Goal: Task Accomplishment & Management: Manage account settings

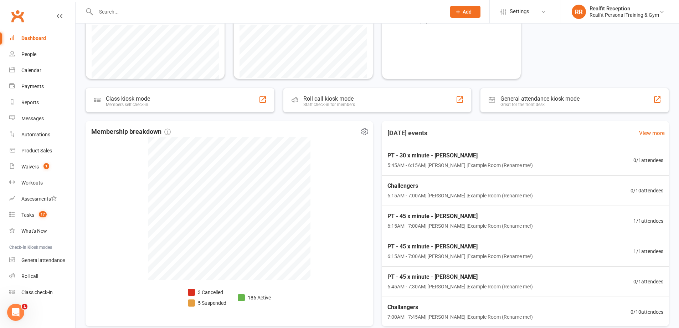
scroll to position [131, 0]
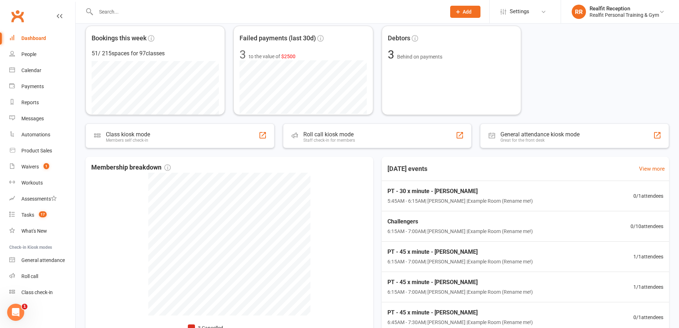
click at [167, 11] on input "text" at bounding box center [267, 12] width 347 height 10
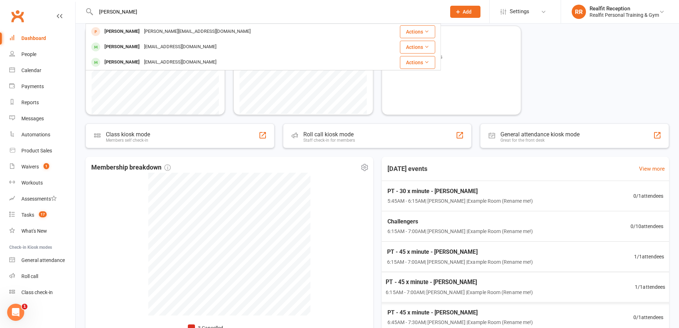
type input "[PERSON_NAME]"
click at [359, 212] on div "Membership breakdown 3 Cancelled 5 Suspended 186 Active" at bounding box center [230, 259] width 288 height 205
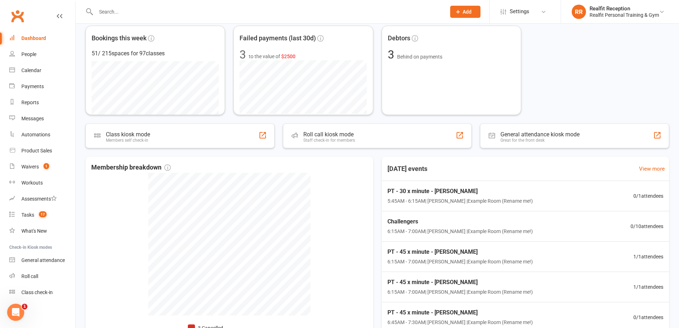
click at [459, 12] on icon at bounding box center [458, 12] width 6 height 6
click at [460, 12] on icon at bounding box center [458, 12] width 6 height 6
click at [453, 30] on link "Prospect" at bounding box center [457, 32] width 63 height 16
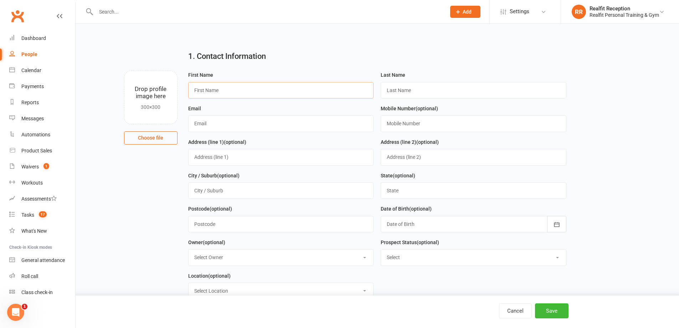
click at [253, 92] on input "text" at bounding box center [281, 90] width 186 height 16
type input "[PERSON_NAME]"
click at [216, 126] on input "text" at bounding box center [281, 123] width 186 height 16
paste input "0447403116"
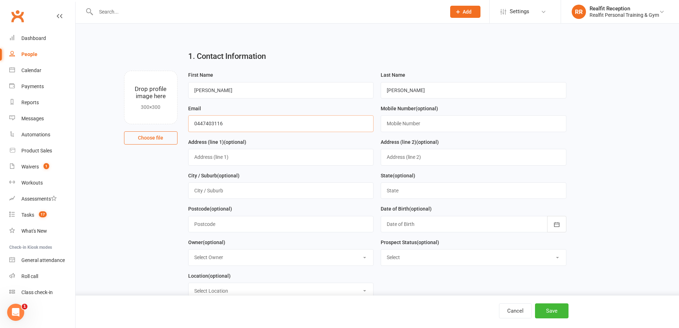
type input "0447403116"
click at [402, 126] on input "text" at bounding box center [474, 123] width 186 height 16
paste input "[EMAIL_ADDRESS][DOMAIN_NAME]"
type input "[EMAIL_ADDRESS][DOMAIN_NAME]"
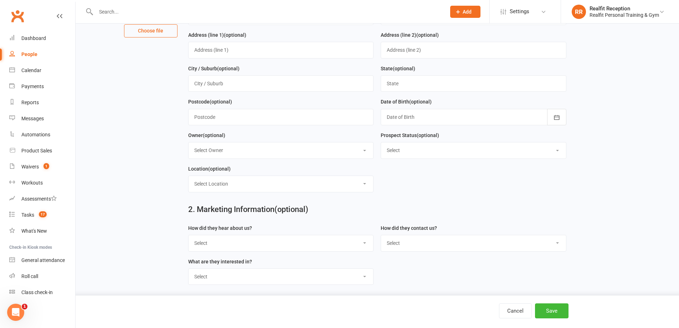
drag, startPoint x: 231, startPoint y: 155, endPoint x: 231, endPoint y: 160, distance: 4.6
click at [231, 155] on select "Select Owner [PERSON_NAME] [PERSON_NAME] Realfit Reception [PERSON_NAME] [PERSO…" at bounding box center [281, 150] width 185 height 16
select select "5"
click at [189, 144] on select "Select Owner [PERSON_NAME] [PERSON_NAME] Realfit Reception [PERSON_NAME] [PERSO…" at bounding box center [281, 150] width 185 height 16
click at [407, 157] on select "Select Initial Contact Follow-up Call Follow-up Email Almost Ready Not Ready No…" at bounding box center [473, 150] width 185 height 16
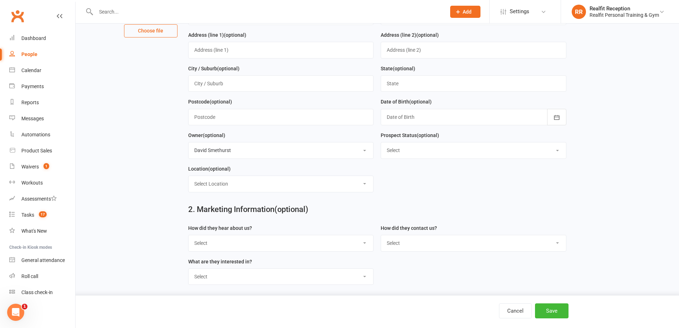
select select "Initial Contact"
click at [381, 144] on select "Select Initial Contact Follow-up Call Follow-up Email Almost Ready Not Ready No…" at bounding box center [473, 150] width 185 height 16
click at [205, 185] on select "Select Location Example Room (Rename me!)" at bounding box center [281, 184] width 185 height 16
select select "0"
click at [189, 178] on select "Select Location Example Room (Rename me!)" at bounding box center [281, 184] width 185 height 16
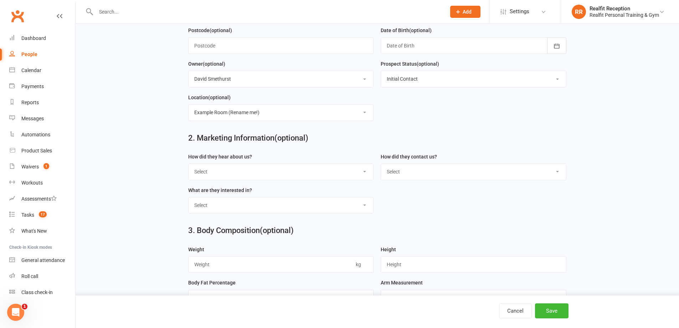
scroll to position [214, 0]
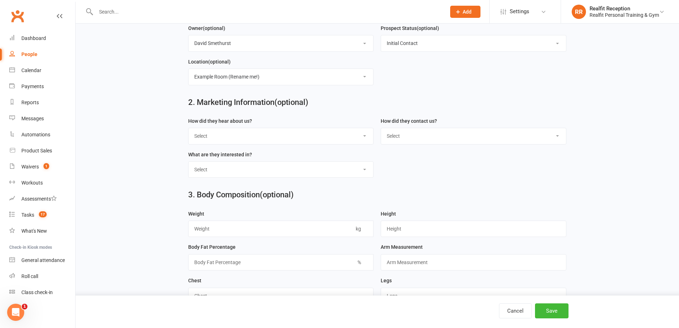
click at [218, 139] on select "Select Google Through A Friend Walk by Letter Box Drop Facebook Medical Centre …" at bounding box center [281, 136] width 185 height 16
select select "Google"
click at [189, 131] on select "Select Google Through A Friend Walk by Letter Box Drop Facebook Medical Centre …" at bounding box center [281, 136] width 185 height 16
drag, startPoint x: 435, startPoint y: 132, endPoint x: 424, endPoint y: 145, distance: 16.8
click at [434, 133] on select "Select Phone Email In-Facility" at bounding box center [473, 136] width 185 height 16
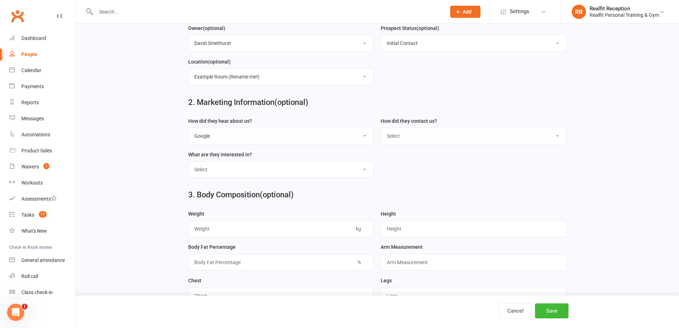
select select "Email"
click at [381, 131] on select "Select Phone Email In-Facility" at bounding box center [473, 136] width 185 height 16
drag, startPoint x: 241, startPoint y: 177, endPoint x: 236, endPoint y: 178, distance: 4.7
click at [241, 177] on select "Select Personal Training 12 Week Challenge Gym Membership Weight Loss Strength …" at bounding box center [281, 170] width 185 height 16
select select "Gym Membership"
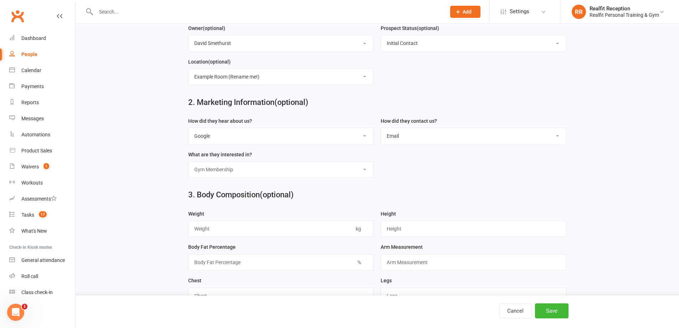
click at [189, 165] on select "Select Personal Training 12 Week Challenge Gym Membership Weight Loss Strength …" at bounding box center [281, 170] width 185 height 16
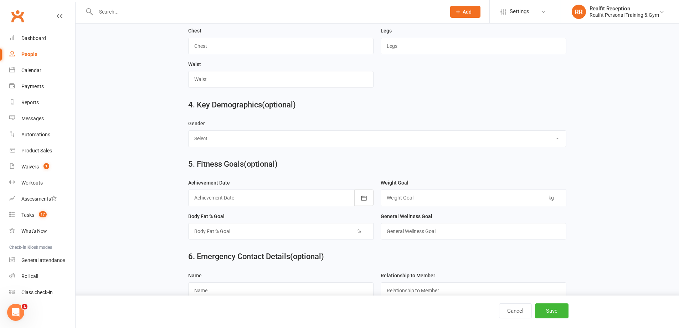
click at [223, 145] on select "Select [DEMOGRAPHIC_DATA] [DEMOGRAPHIC_DATA]" at bounding box center [378, 139] width 378 height 16
select select "[DEMOGRAPHIC_DATA]"
click at [189, 135] on select "Select [DEMOGRAPHIC_DATA] [DEMOGRAPHIC_DATA]" at bounding box center [378, 139] width 378 height 16
click at [537, 307] on button "Save" at bounding box center [552, 310] width 34 height 15
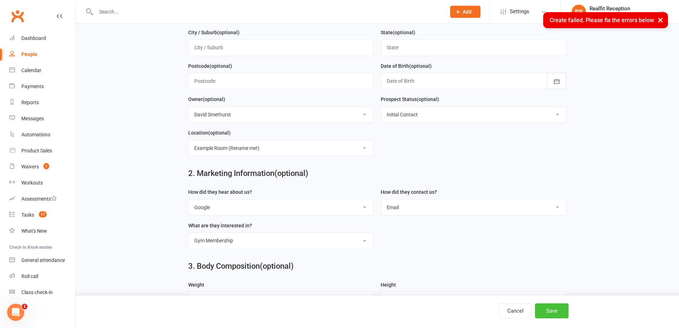
scroll to position [0, 0]
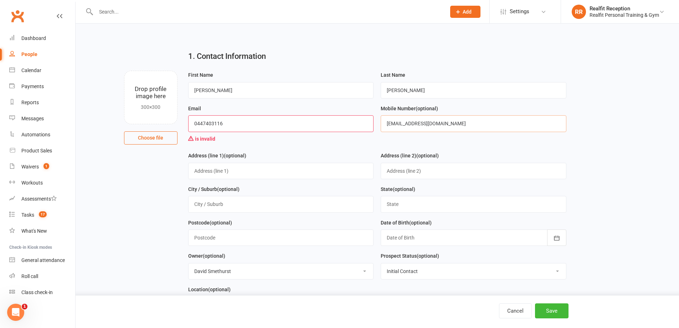
drag, startPoint x: 457, startPoint y: 124, endPoint x: 403, endPoint y: 126, distance: 54.9
click at [379, 125] on div "Mobile Number (optional) [EMAIL_ADDRESS][DOMAIN_NAME]" at bounding box center [473, 127] width 193 height 47
drag, startPoint x: 230, startPoint y: 126, endPoint x: 212, endPoint y: 125, distance: 18.6
click at [195, 125] on input "0447403116" at bounding box center [281, 123] width 186 height 16
paste input "[EMAIL_ADDRESS][DOMAIN_NAME]"
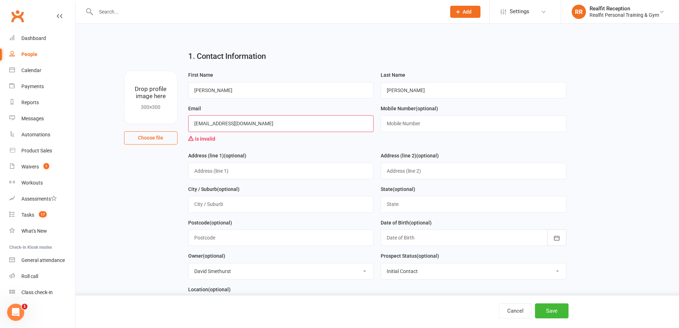
type input "[EMAIL_ADDRESS][DOMAIN_NAME]"
click at [402, 124] on input "text" at bounding box center [474, 123] width 186 height 16
paste input "0447403116"
type input "0447403116"
click at [554, 310] on button "Save" at bounding box center [552, 310] width 34 height 15
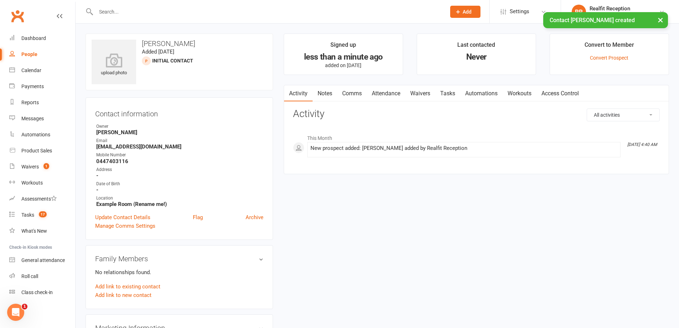
click at [447, 94] on link "Tasks" at bounding box center [447, 93] width 25 height 16
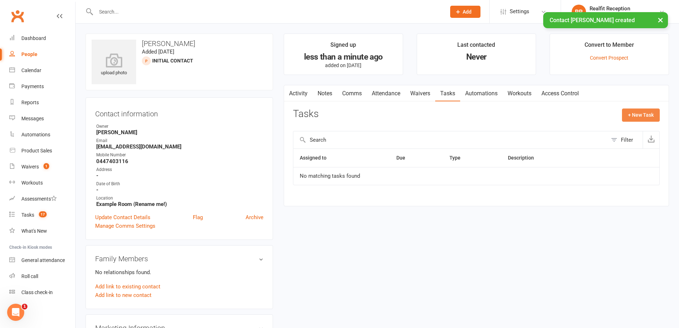
click at [633, 117] on button "+ New Task" at bounding box center [641, 114] width 38 height 13
select select "49355"
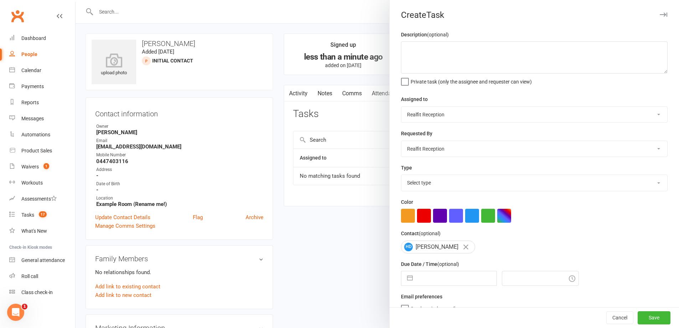
click at [425, 113] on select "[PERSON_NAME] [PERSON_NAME] Realfit Reception [PERSON_NAME] [PERSON_NAME] [PERS…" at bounding box center [534, 115] width 266 height 16
select select "49223"
click at [401, 107] on select "[PERSON_NAME] [PERSON_NAME] Realfit Reception [PERSON_NAME] [PERSON_NAME] [PERS…" at bounding box center [534, 115] width 266 height 16
click at [430, 148] on select "[PERSON_NAME] [PERSON_NAME] Realfit Reception [PERSON_NAME] [PERSON_NAME] [PERS…" at bounding box center [534, 149] width 266 height 16
select select "49223"
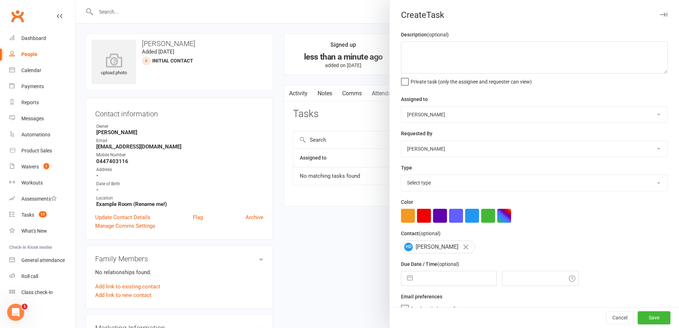
click at [401, 142] on select "[PERSON_NAME] [PERSON_NAME] Realfit Reception [PERSON_NAME] [PERSON_NAME] [PERS…" at bounding box center [534, 149] width 266 height 16
click at [426, 216] on button "button" at bounding box center [424, 216] width 14 height 14
drag, startPoint x: 428, startPoint y: 184, endPoint x: 426, endPoint y: 191, distance: 7.3
click at [428, 184] on select "Select type Building maintenance E-mail Gym floor Incident process and manageme…" at bounding box center [534, 183] width 266 height 16
select select "26751"
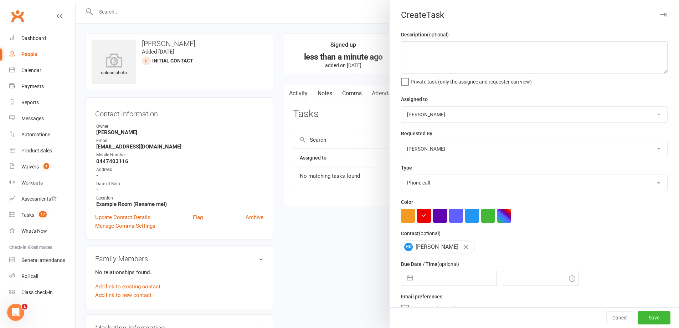
click at [401, 176] on select "Select type Building maintenance E-mail Gym floor Incident process and manageme…" at bounding box center [534, 183] width 266 height 16
select select "6"
select select "2025"
select select "7"
select select "2025"
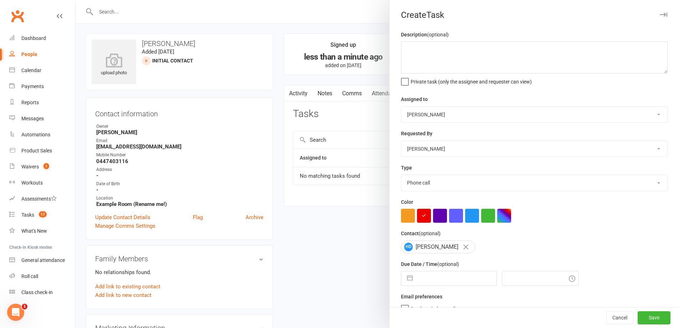
select select "8"
select select "2025"
click at [421, 279] on input "text" at bounding box center [456, 278] width 80 height 14
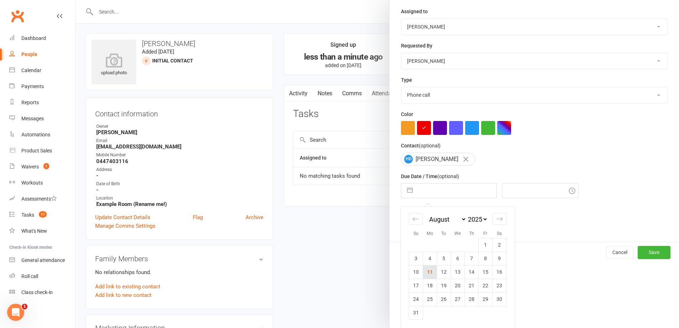
click at [425, 275] on td "11" at bounding box center [430, 272] width 14 height 14
type input "[DATE]"
type input "4:45am"
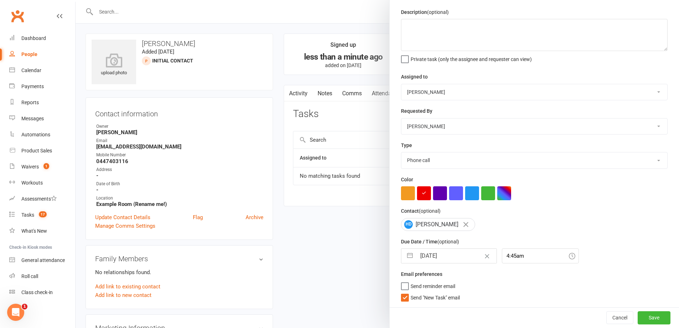
scroll to position [25, 0]
click at [423, 297] on span "Send "New Task" email" at bounding box center [435, 296] width 49 height 8
click at [423, 292] on input "Send "New Task" email" at bounding box center [430, 292] width 59 height 0
click at [638, 318] on button "Save" at bounding box center [654, 317] width 33 height 13
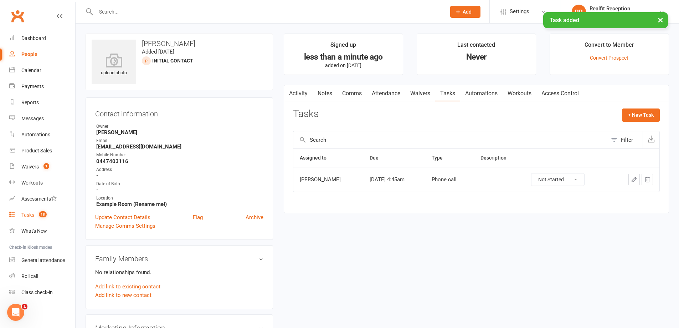
click at [26, 215] on div "Tasks" at bounding box center [27, 215] width 13 height 6
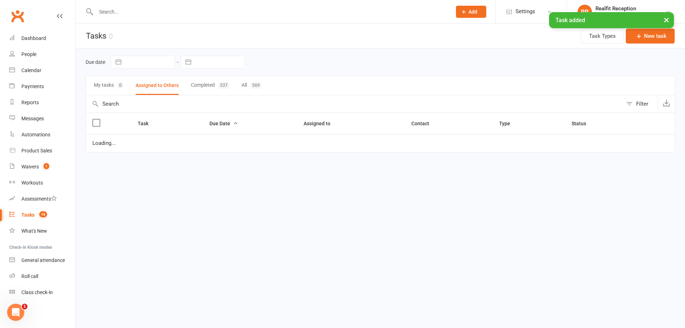
select select "started"
select select "waiting"
select select "started"
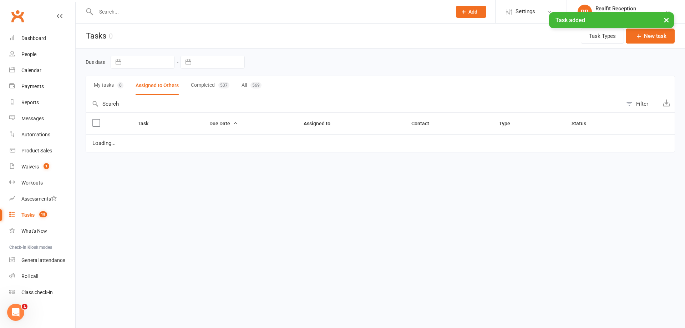
select select "started"
select select "waiting"
select select "started"
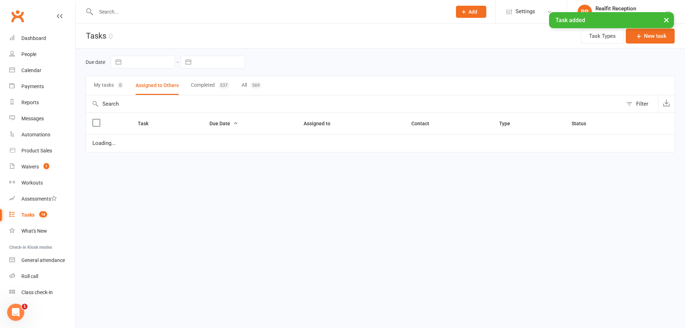
select select "waiting"
select select "started"
select select "waiting"
select select "started"
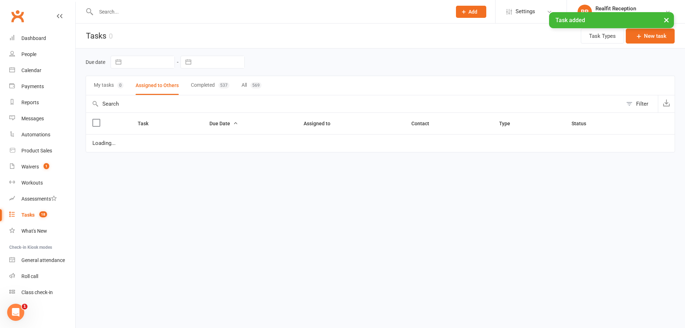
select select "started"
select select "waiting"
select select "started"
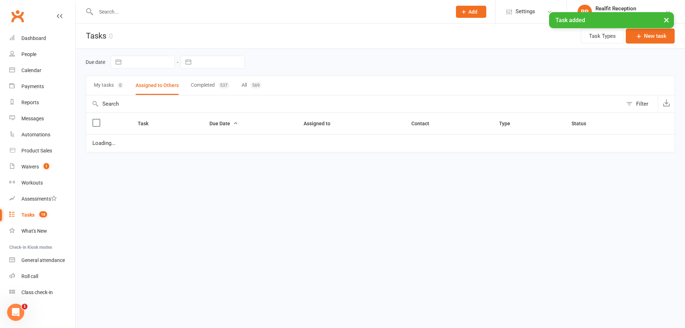
select select "started"
select select "waiting"
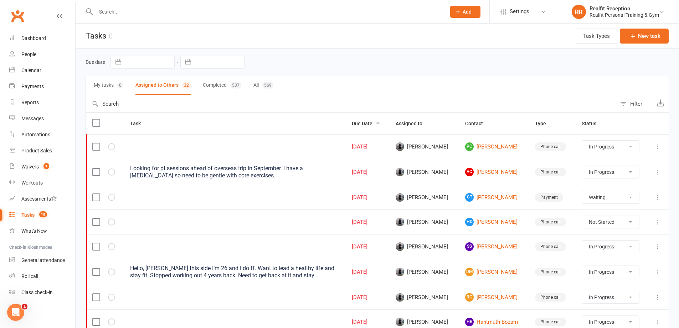
click at [121, 12] on input "text" at bounding box center [267, 12] width 347 height 10
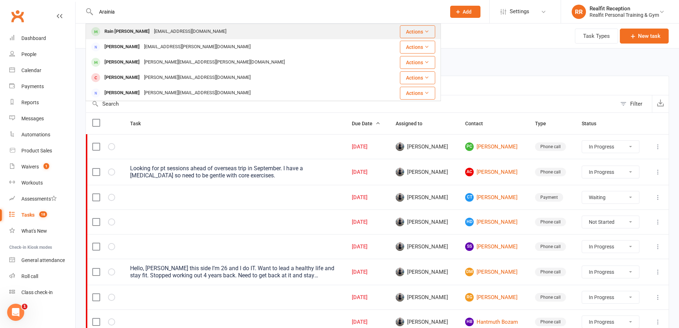
type input "Arainia"
click at [158, 30] on div "[EMAIL_ADDRESS][DOMAIN_NAME]" at bounding box center [190, 31] width 77 height 10
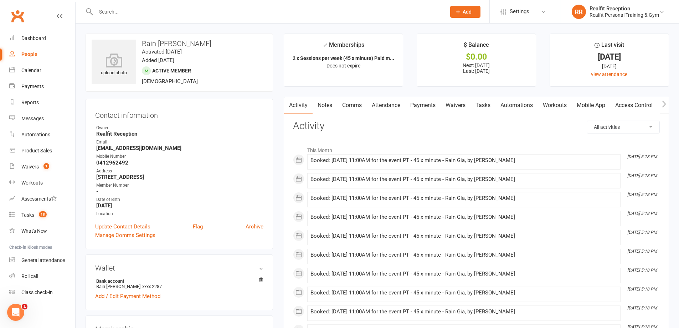
click at [421, 102] on link "Payments" at bounding box center [422, 105] width 35 height 16
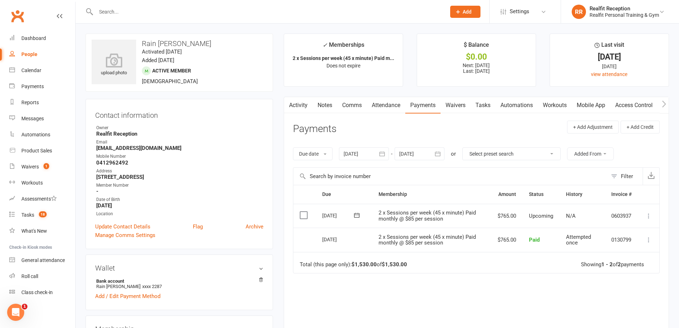
click at [650, 216] on icon at bounding box center [648, 215] width 7 height 7
click at [498, 306] on div "Due Contact Membership Amount Status History Invoice # Select this [DATE] Rain …" at bounding box center [476, 275] width 367 height 180
click at [648, 241] on icon at bounding box center [648, 239] width 7 height 7
click at [612, 257] on link "Refund" at bounding box center [617, 253] width 71 height 14
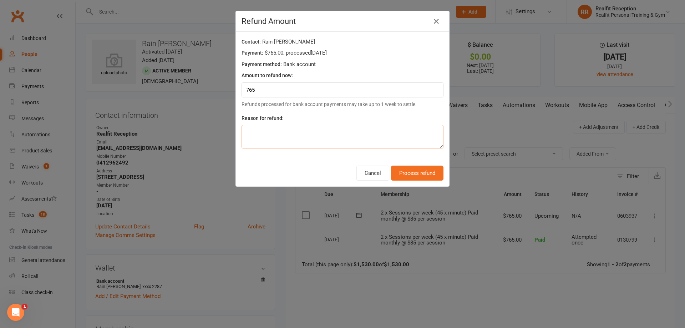
click at [320, 131] on textarea at bounding box center [342, 137] width 202 height 24
type textarea "Not Training"
click at [417, 175] on button "Process refund" at bounding box center [417, 172] width 52 height 15
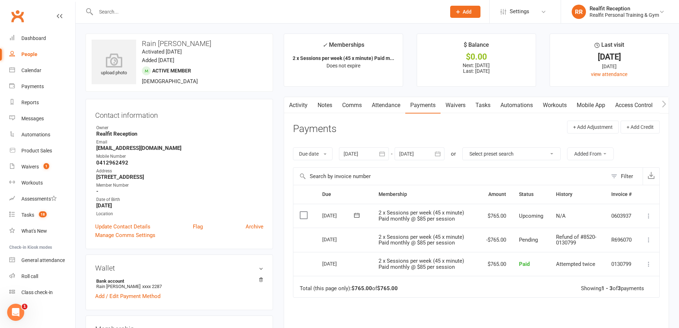
drag, startPoint x: 186, startPoint y: 15, endPoint x: 178, endPoint y: 17, distance: 8.1
click at [185, 19] on div at bounding box center [263, 11] width 355 height 23
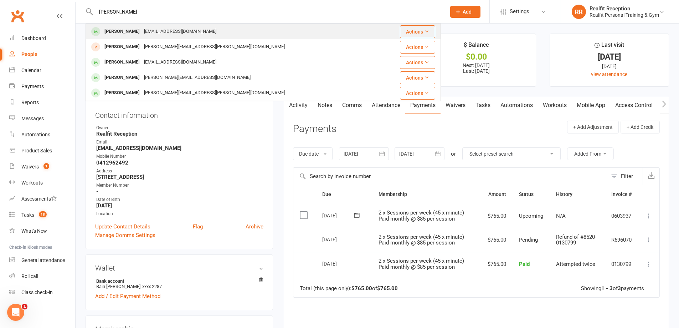
type input "[PERSON_NAME]"
click at [164, 36] on div "[EMAIL_ADDRESS][DOMAIN_NAME]" at bounding box center [180, 31] width 77 height 10
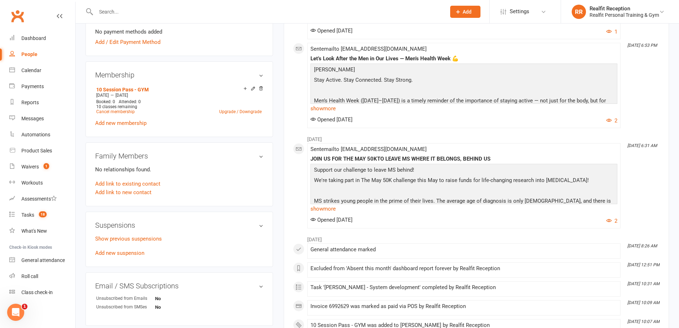
scroll to position [107, 0]
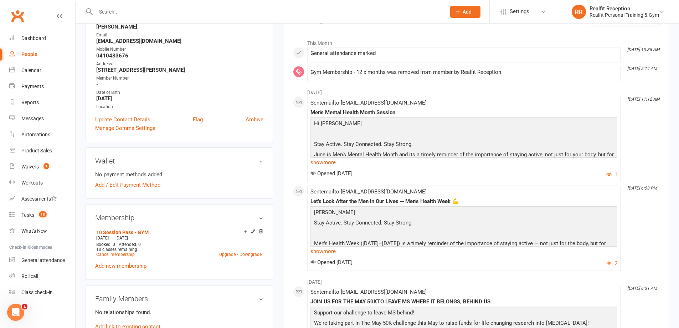
paste input "Dilarni"
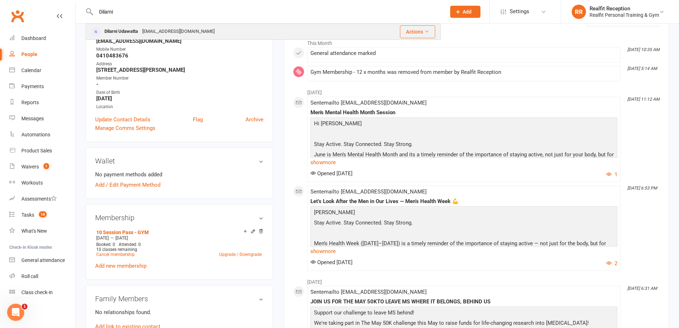
type input "Dilarni"
click at [163, 32] on div "[EMAIL_ADDRESS][DOMAIN_NAME]" at bounding box center [178, 31] width 77 height 10
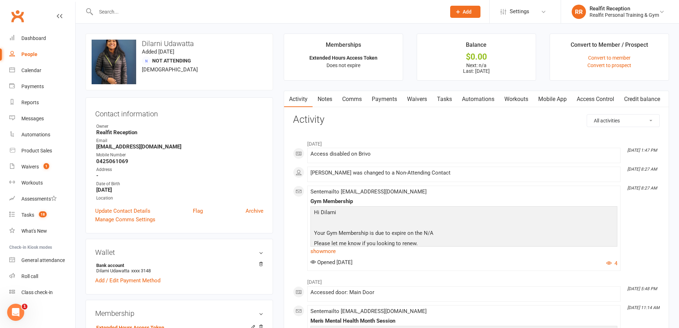
click at [393, 101] on link "Payments" at bounding box center [384, 99] width 35 height 16
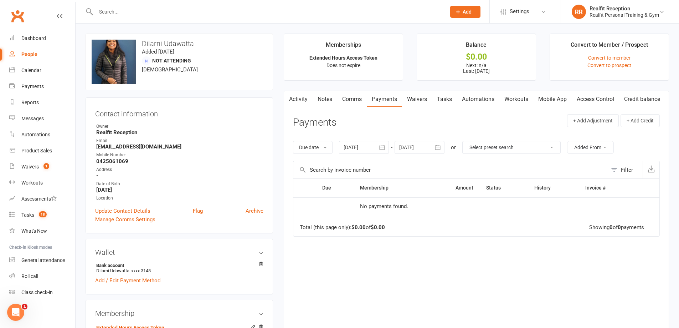
scroll to position [178, 0]
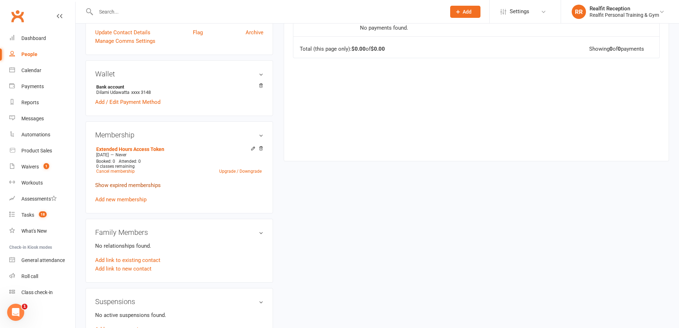
click at [126, 185] on link "Show expired memberships" at bounding box center [128, 185] width 66 height 6
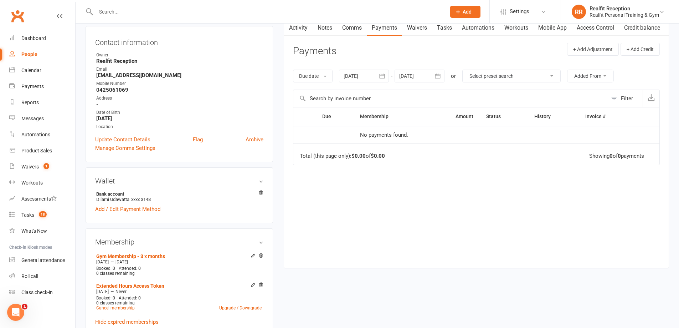
scroll to position [0, 0]
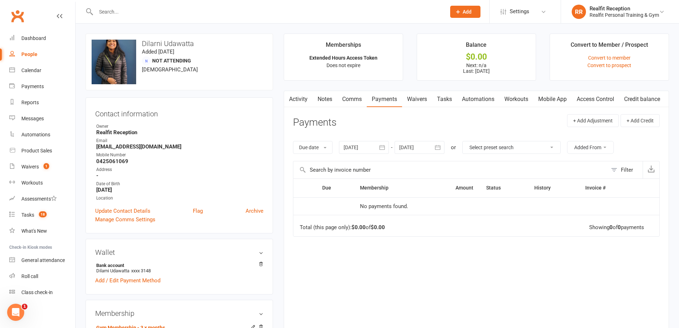
click at [444, 99] on link "Tasks" at bounding box center [444, 99] width 25 height 16
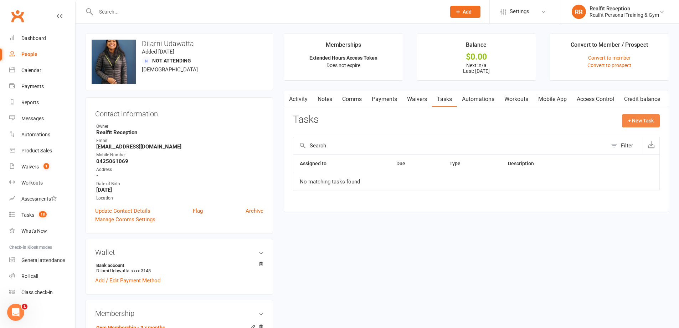
click at [643, 122] on button "+ New Task" at bounding box center [641, 120] width 38 height 13
select select "49355"
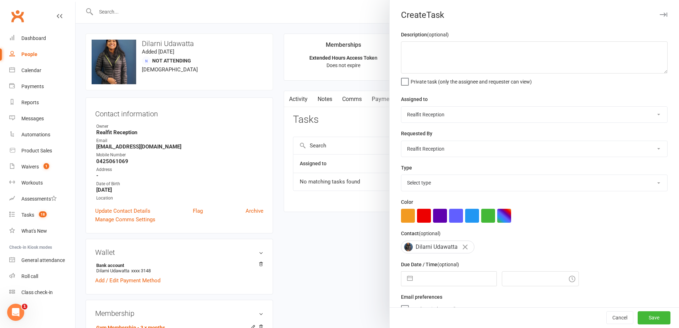
click at [426, 116] on select "[PERSON_NAME] [PERSON_NAME] Realfit Reception [PERSON_NAME] [PERSON_NAME] [PERS…" at bounding box center [534, 115] width 266 height 16
select select "49223"
click at [401, 107] on select "[PERSON_NAME] [PERSON_NAME] Realfit Reception [PERSON_NAME] [PERSON_NAME] [PERS…" at bounding box center [534, 115] width 266 height 16
click at [430, 148] on select "[PERSON_NAME] [PERSON_NAME] Realfit Reception [PERSON_NAME] [PERSON_NAME] [PERS…" at bounding box center [534, 149] width 266 height 16
select select "49223"
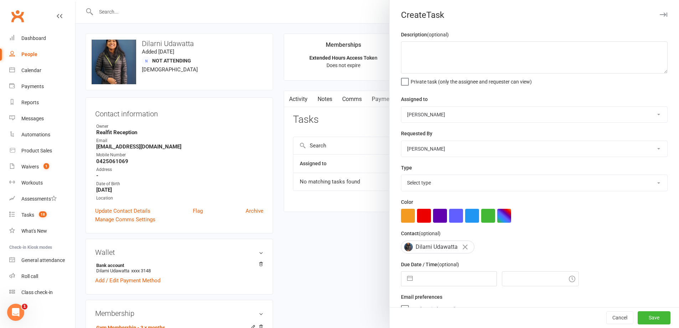
click at [401, 142] on select "[PERSON_NAME] [PERSON_NAME] Realfit Reception [PERSON_NAME] [PERSON_NAME] [PERS…" at bounding box center [534, 149] width 266 height 16
click at [421, 221] on button "button" at bounding box center [424, 216] width 14 height 14
drag, startPoint x: 427, startPoint y: 183, endPoint x: 425, endPoint y: 190, distance: 7.0
click at [427, 183] on select "Select type Building maintenance E-mail Gym floor Incident process and manageme…" at bounding box center [534, 183] width 266 height 16
select select "30000"
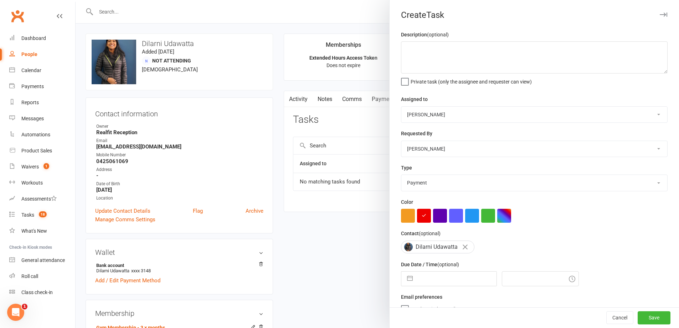
click at [401, 176] on select "Select type Building maintenance E-mail Gym floor Incident process and manageme…" at bounding box center [534, 183] width 266 height 16
select select "6"
select select "2025"
select select "7"
select select "2025"
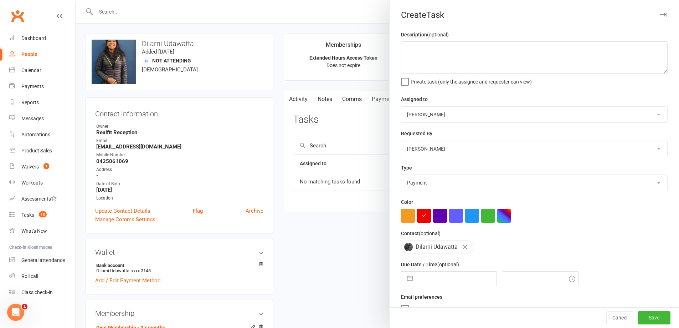
select select "8"
select select "2025"
click at [438, 276] on input "text" at bounding box center [456, 278] width 80 height 14
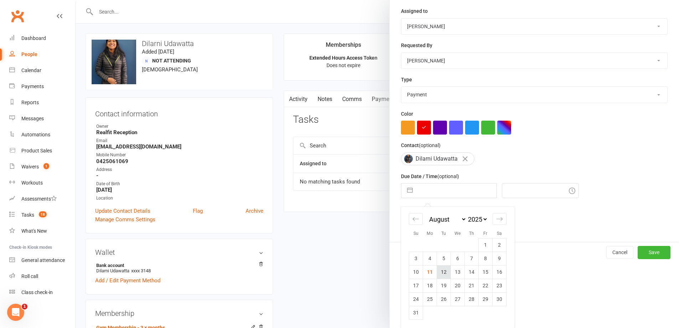
click at [442, 272] on td "12" at bounding box center [444, 272] width 14 height 14
type input "[DATE]"
type input "5:00am"
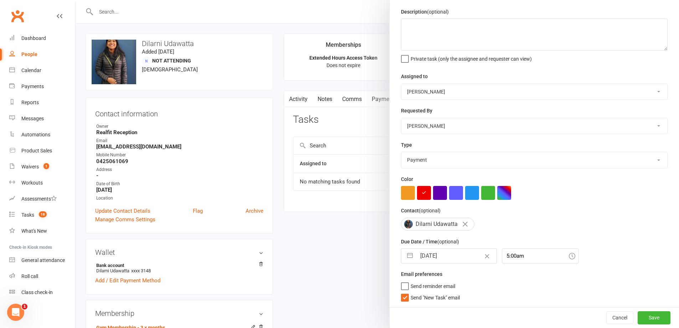
click at [457, 297] on span "Send "New Task" email" at bounding box center [435, 296] width 49 height 8
click at [457, 292] on input "Send "New Task" email" at bounding box center [430, 292] width 59 height 0
click at [652, 316] on button "Save" at bounding box center [654, 317] width 33 height 13
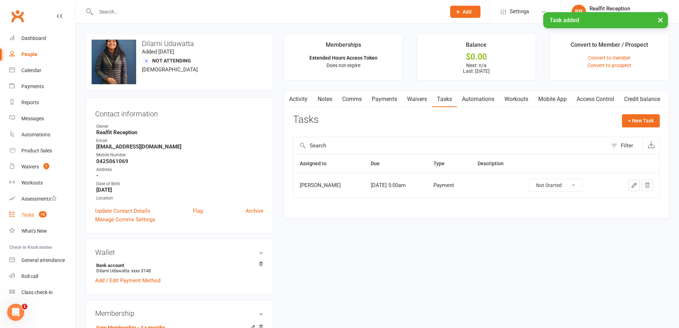
click at [32, 214] on div "Tasks" at bounding box center [27, 215] width 13 height 6
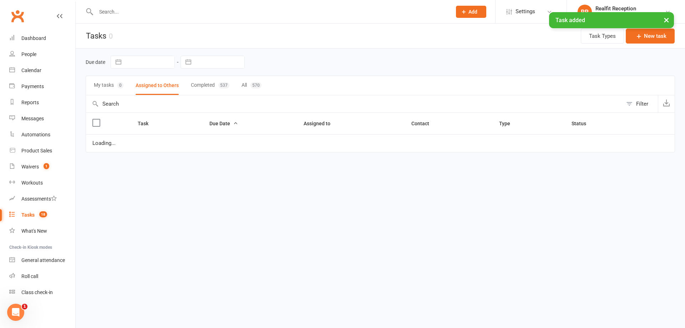
select select "started"
select select "waiting"
select select "started"
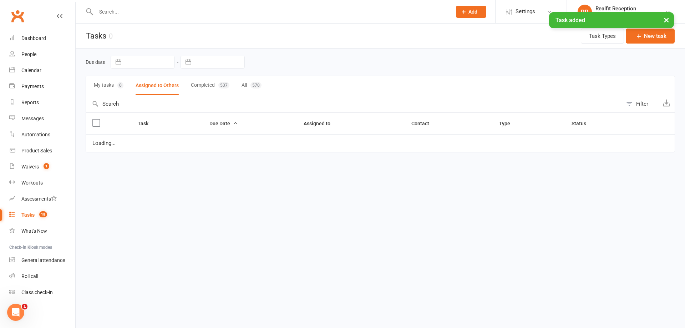
select select "started"
select select "waiting"
select select "started"
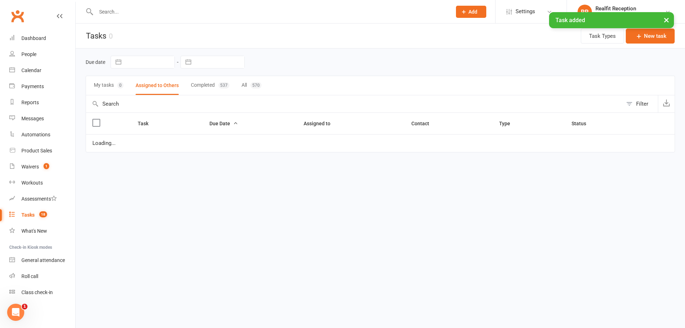
select select "waiting"
select select "started"
select select "waiting"
select select "started"
select select "waiting"
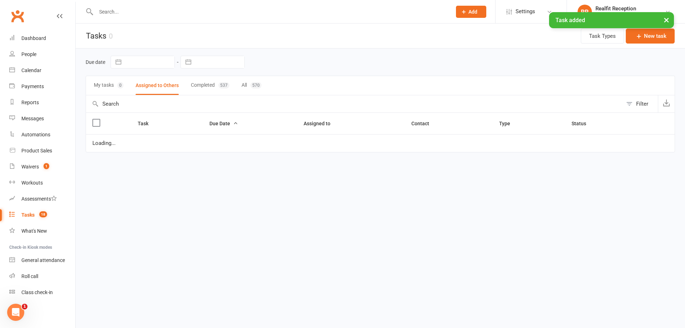
select select "started"
select select "waiting"
select select "started"
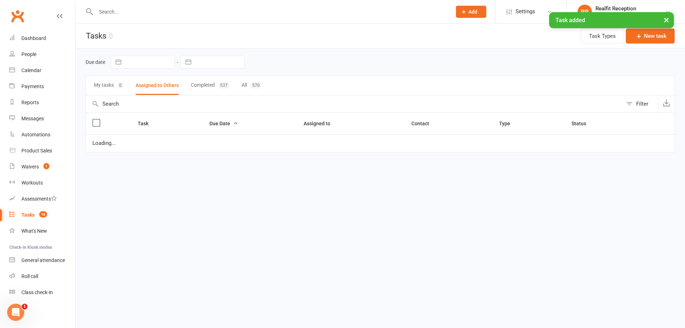
select select "started"
select select "waiting"
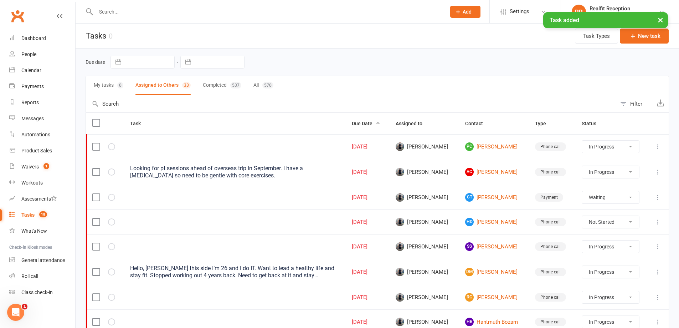
scroll to position [143, 0]
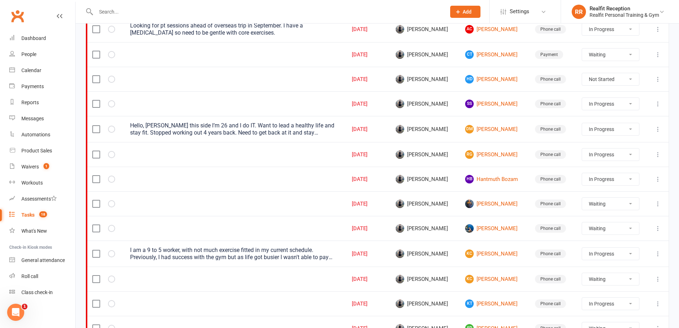
click at [633, 205] on select "Not Started In Progress Waiting Complete" at bounding box center [610, 204] width 57 height 12
click at [585, 198] on select "Not Started In Progress Waiting Complete" at bounding box center [610, 204] width 57 height 12
select select "waiting"
select select "started"
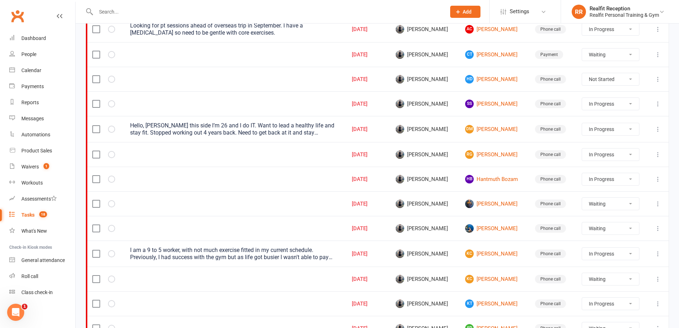
select select "waiting"
select select "started"
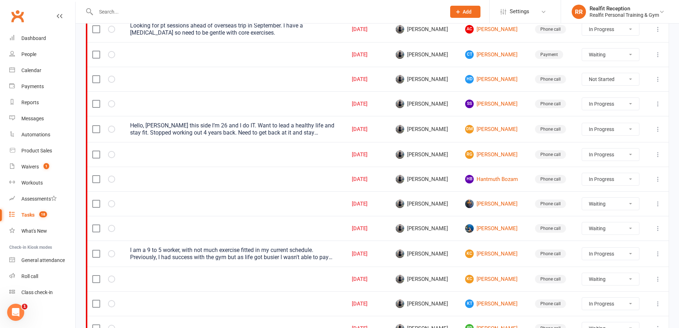
select select "waiting"
select select "started"
select select "waiting"
select select "started"
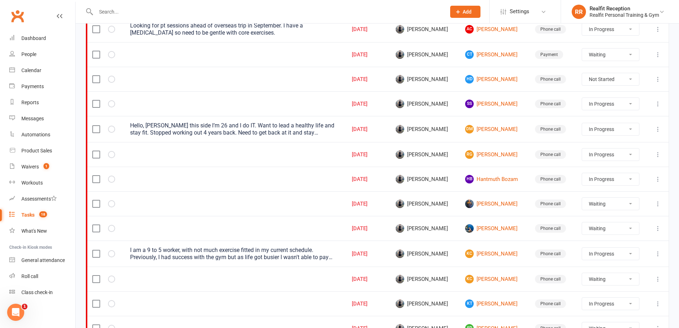
select select "waiting"
select select "started"
select select "waiting"
select select "started"
select select "waiting"
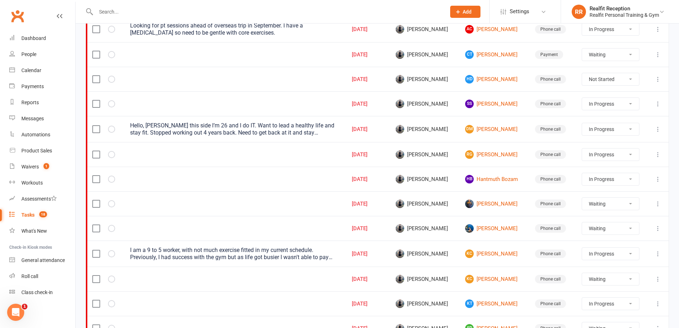
select select "waiting"
select select "started"
select select "waiting"
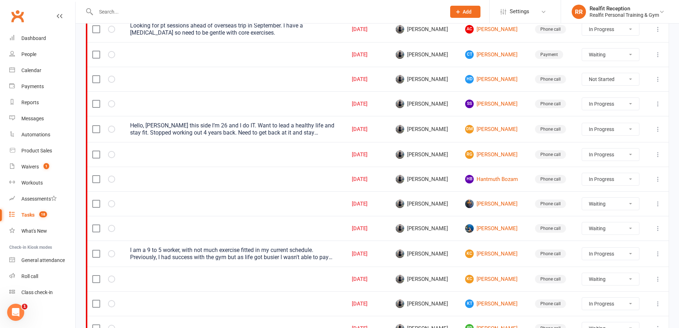
select select "started"
select select "waiting"
select select "started"
select select "waiting"
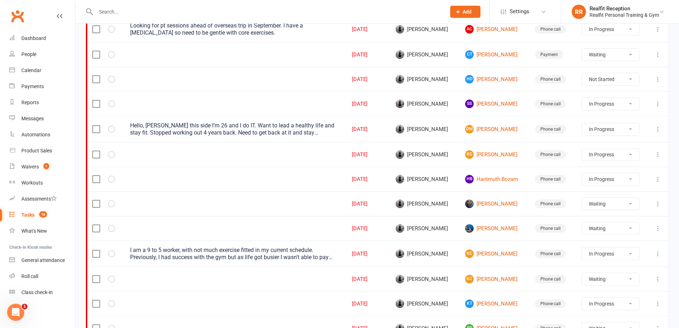
select select "started"
select select "waiting"
select select "started"
select select "waiting"
select select "started"
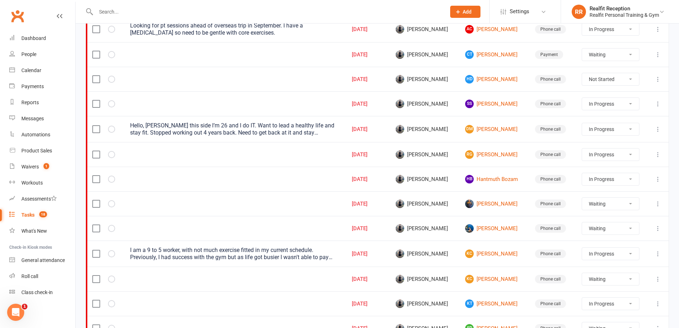
select select "waiting"
select select "started"
select select "waiting"
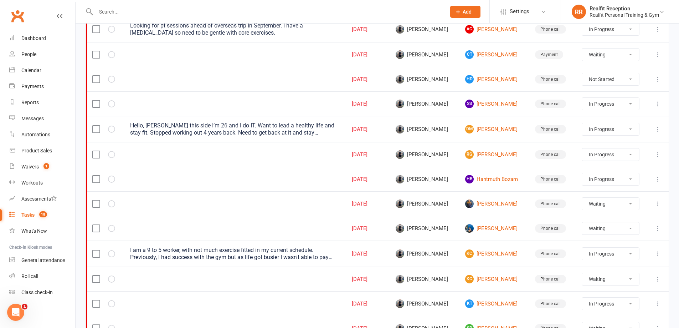
select select "waiting"
select select "started"
select select "waiting"
select select "started"
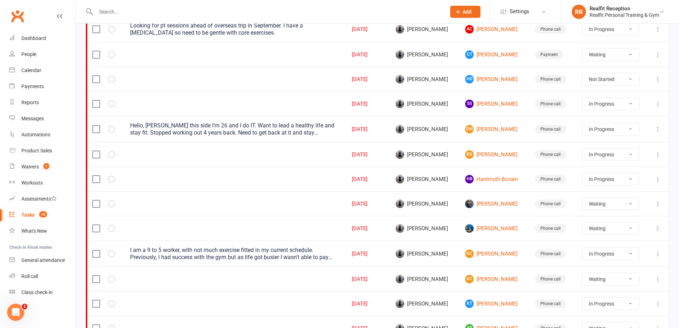
select select "started"
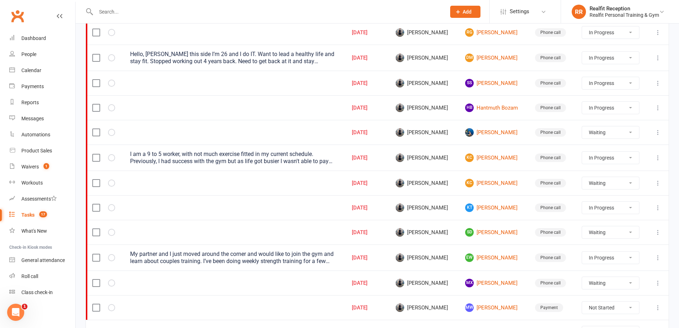
scroll to position [285, 0]
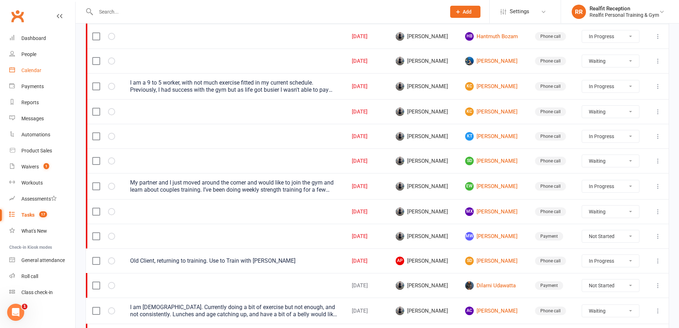
click at [32, 71] on div "Calendar" at bounding box center [31, 70] width 20 height 6
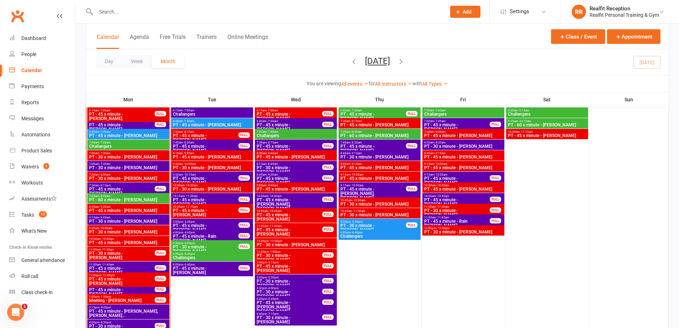
scroll to position [464, 0]
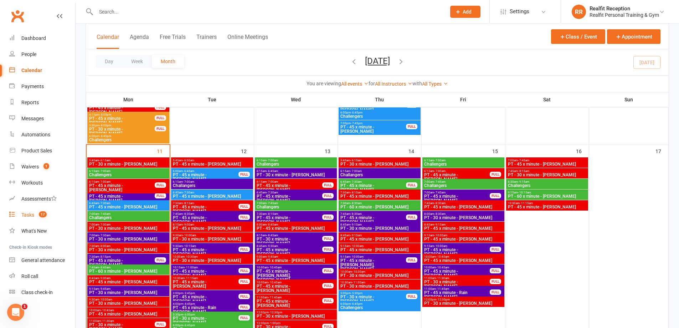
click at [26, 213] on div "Tasks" at bounding box center [27, 215] width 13 height 6
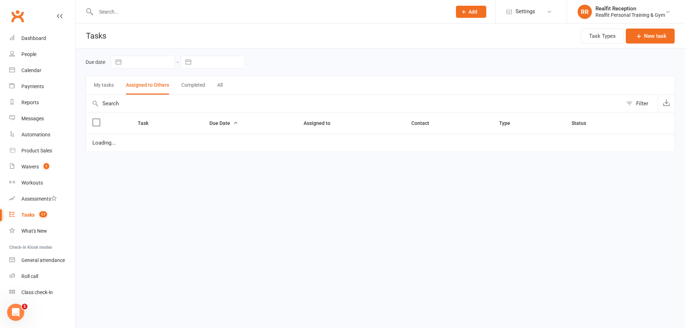
select select "started"
select select "waiting"
select select "started"
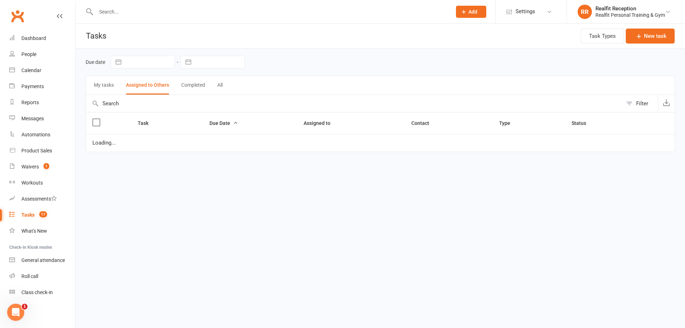
select select "started"
select select "waiting"
select select "started"
select select "waiting"
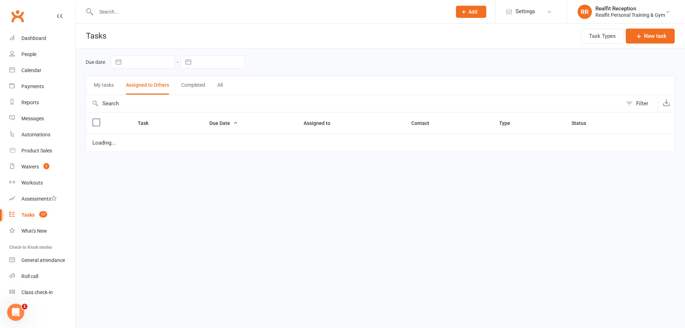
select select "started"
select select "waiting"
select select "started"
select select "waiting"
select select "started"
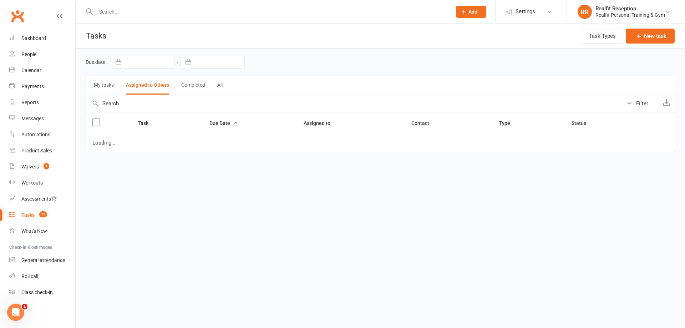
select select "waiting"
select select "started"
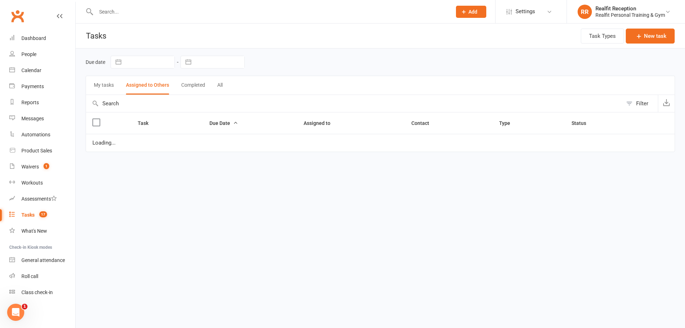
select select "waiting"
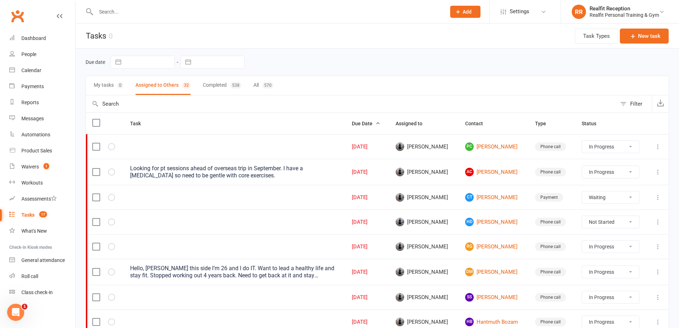
scroll to position [71, 0]
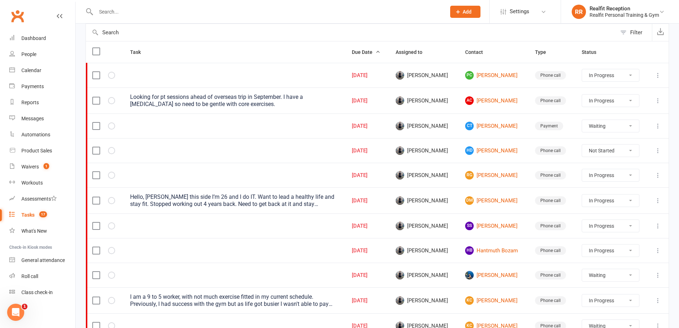
click at [660, 174] on icon at bounding box center [658, 175] width 7 height 7
click at [598, 202] on link "Edit" at bounding box center [621, 203] width 71 height 14
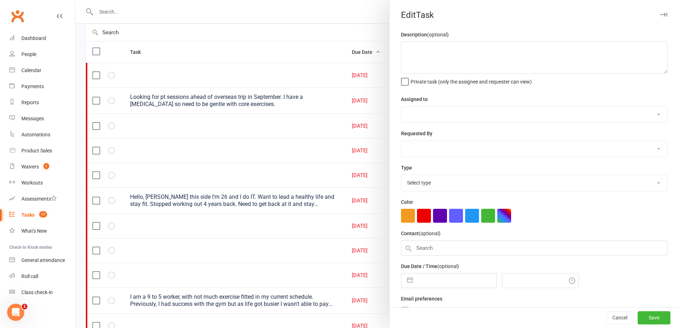
select select "49223"
type input "[DATE]"
type input "5:00am"
select select "26751"
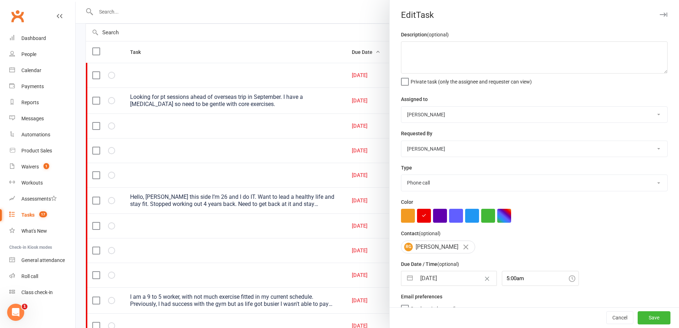
click at [453, 278] on input "[DATE]" at bounding box center [456, 278] width 80 height 14
select select "6"
select select "2025"
select select "7"
select select "2025"
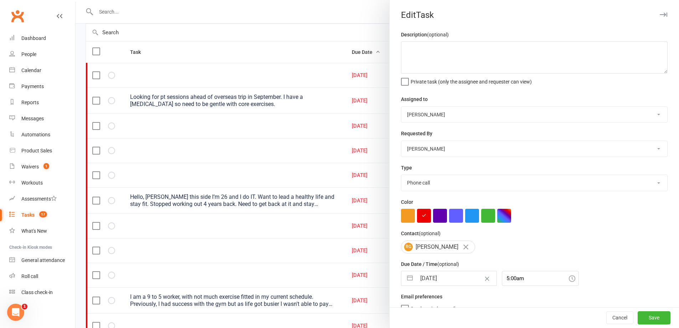
select select "8"
select select "2025"
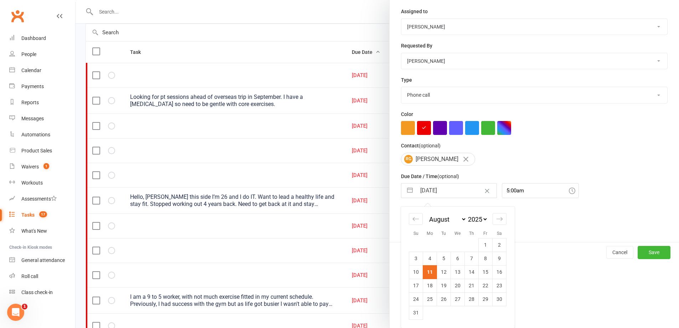
drag, startPoint x: 441, startPoint y: 273, endPoint x: 475, endPoint y: 282, distance: 34.4
click at [442, 273] on td "12" at bounding box center [444, 272] width 14 height 14
type input "[DATE]"
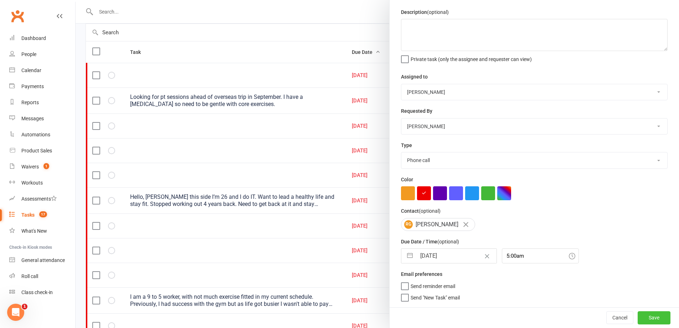
click at [640, 318] on button "Save" at bounding box center [654, 317] width 33 height 13
select select "started"
select select "waiting"
select select "started"
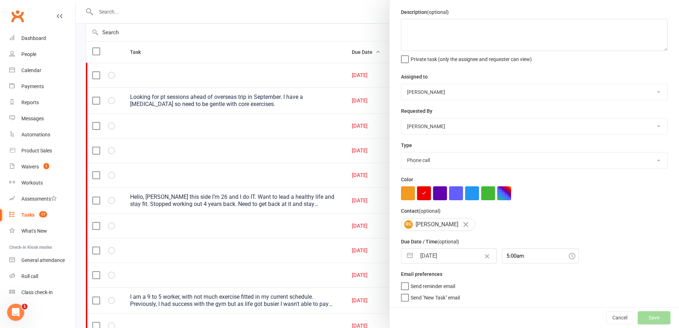
select select "started"
select select "waiting"
select select "started"
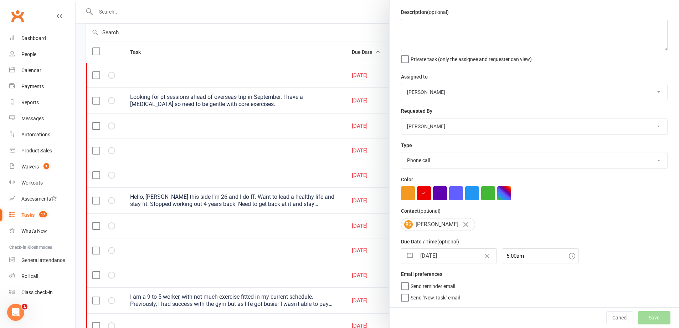
select select "waiting"
select select "started"
select select "waiting"
select select "started"
select select "waiting"
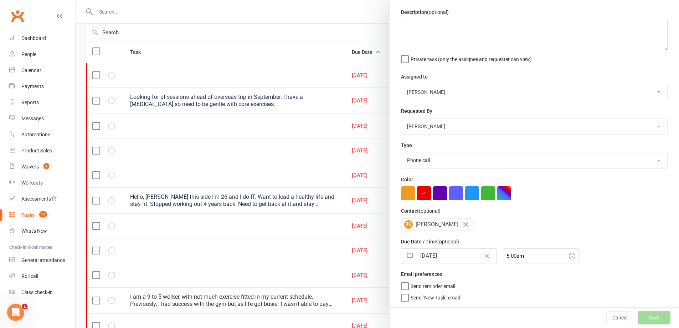
select select "started"
select select "waiting"
select select "started"
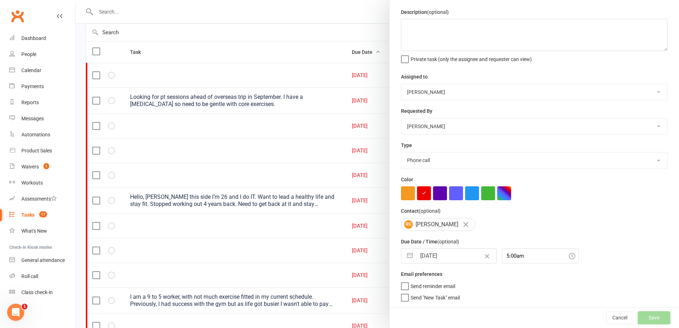
select select "started"
select select "waiting"
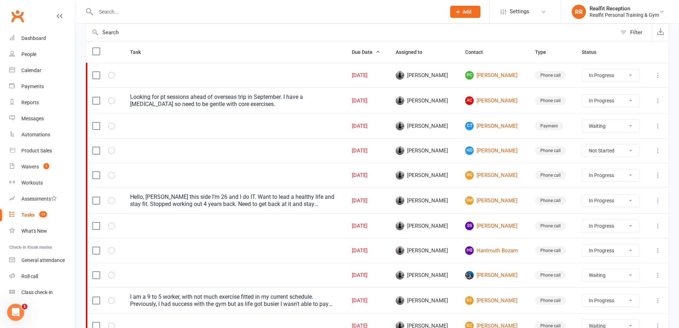
select select "waiting"
select select "started"
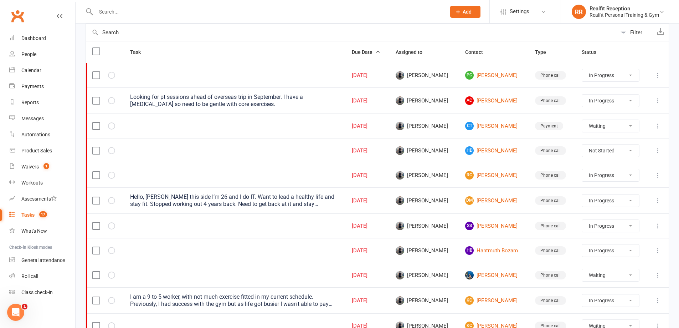
select select "started"
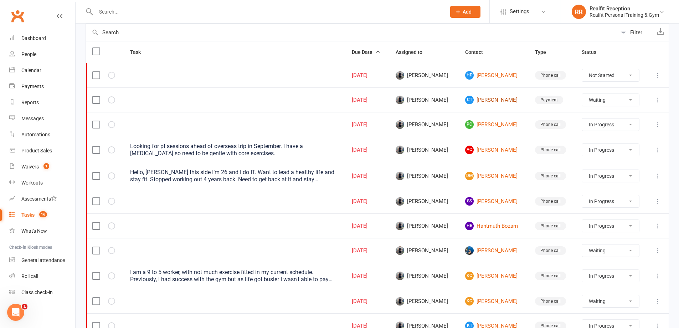
click at [502, 100] on link "CT [PERSON_NAME]" at bounding box center [493, 100] width 57 height 9
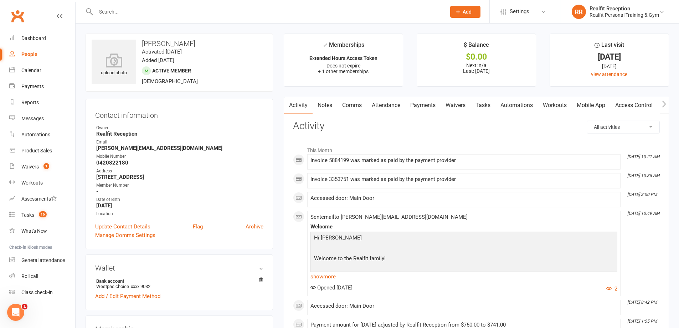
click at [416, 106] on link "Payments" at bounding box center [422, 105] width 35 height 16
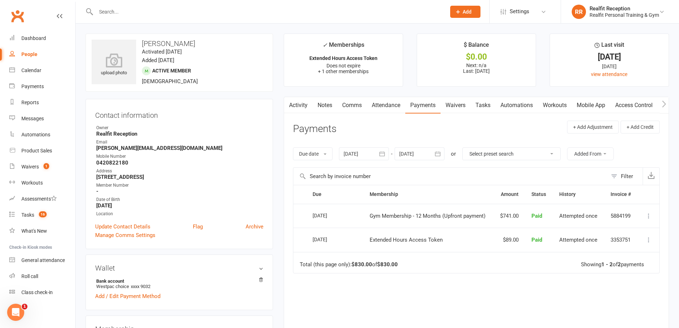
click at [486, 103] on link "Tasks" at bounding box center [483, 105] width 25 height 16
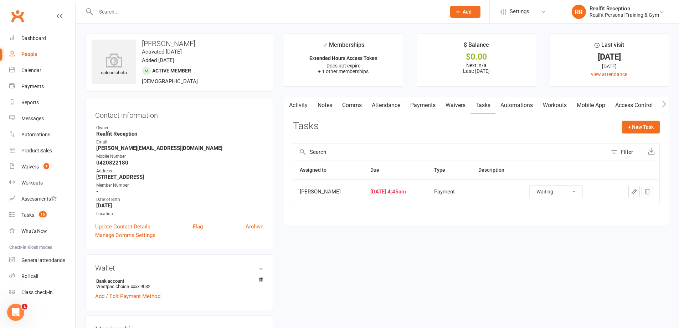
click at [564, 191] on select "Not Started In Progress Waiting Complete" at bounding box center [556, 191] width 53 height 12
click at [536, 185] on select "Not Started In Progress Waiting Complete" at bounding box center [556, 191] width 53 height 12
click at [35, 36] on div "Dashboard" at bounding box center [33, 38] width 25 height 6
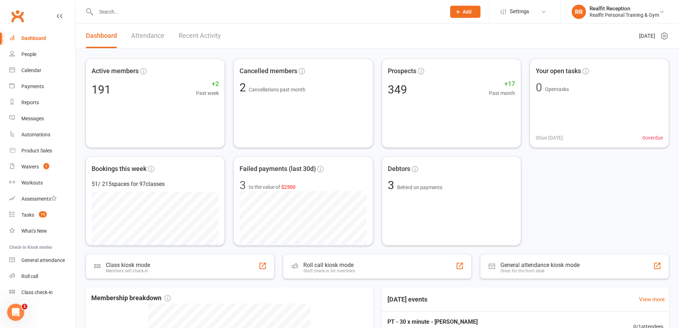
click at [194, 36] on link "Recent Activity" at bounding box center [200, 36] width 42 height 25
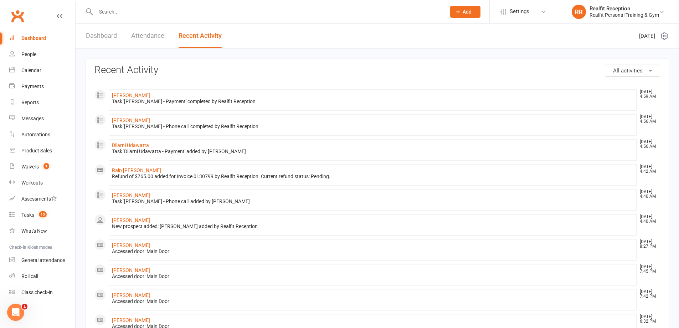
click at [154, 37] on link "Attendance" at bounding box center [147, 36] width 33 height 25
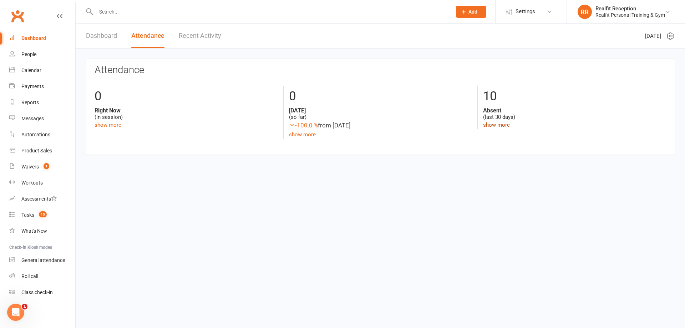
click at [489, 124] on link "show more" at bounding box center [496, 125] width 27 height 6
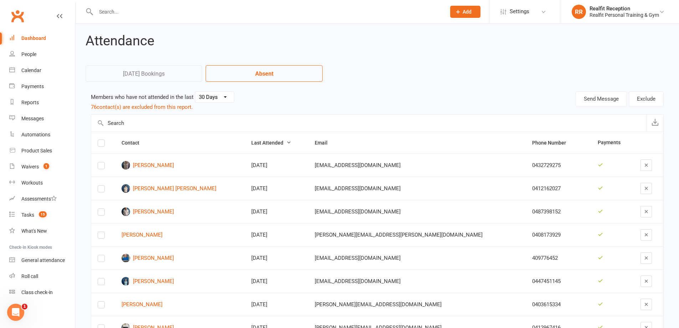
scroll to position [78, 0]
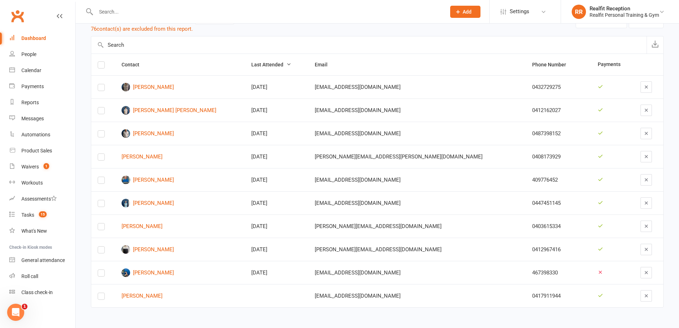
click at [35, 37] on div "Dashboard" at bounding box center [33, 38] width 25 height 6
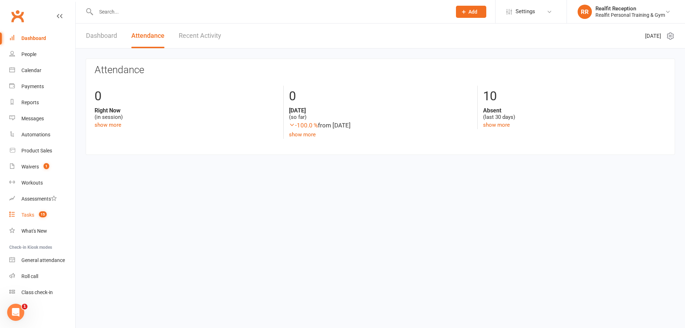
click at [30, 215] on div "Tasks" at bounding box center [27, 215] width 13 height 6
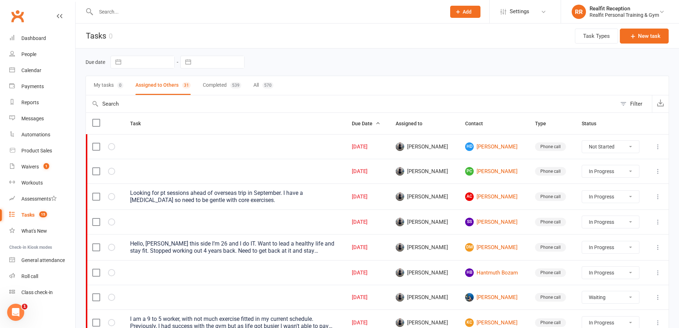
scroll to position [107, 0]
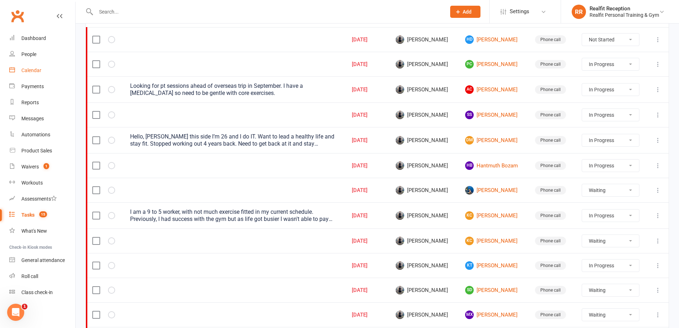
click at [25, 72] on div "Calendar" at bounding box center [31, 70] width 20 height 6
